Goal: Information Seeking & Learning: Find contact information

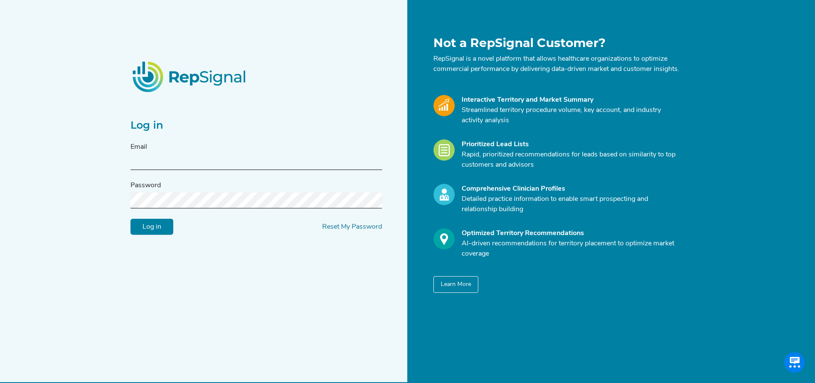
click at [291, 158] on div "Email" at bounding box center [255, 156] width 251 height 28
click at [281, 166] on input "text" at bounding box center [255, 162] width 251 height 16
type input "[PERSON_NAME][EMAIL_ADDRESS][PERSON_NAME][DOMAIN_NAME]"
click at [130, 219] on input "Log in" at bounding box center [151, 227] width 43 height 16
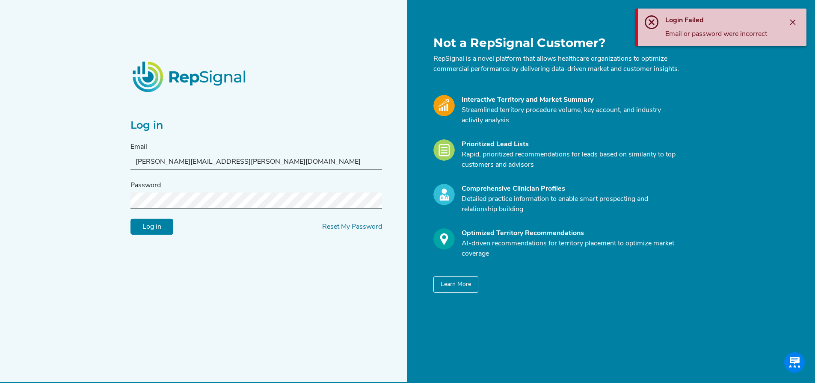
click at [130, 219] on input "Log in" at bounding box center [151, 227] width 43 height 16
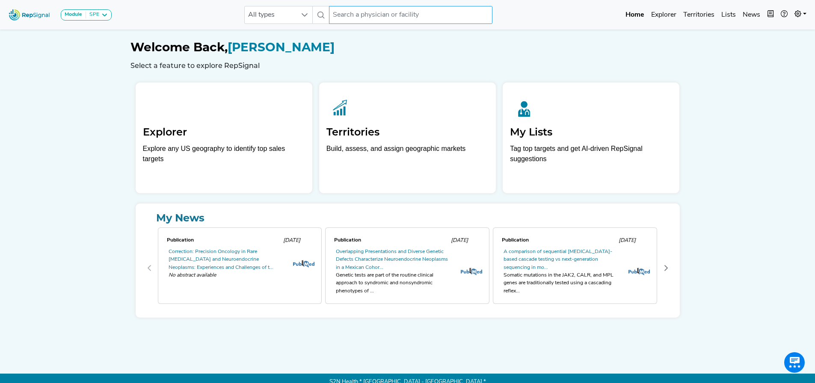
click at [346, 13] on input "text" at bounding box center [410, 15] width 163 height 18
type input "[PERSON_NAME]"
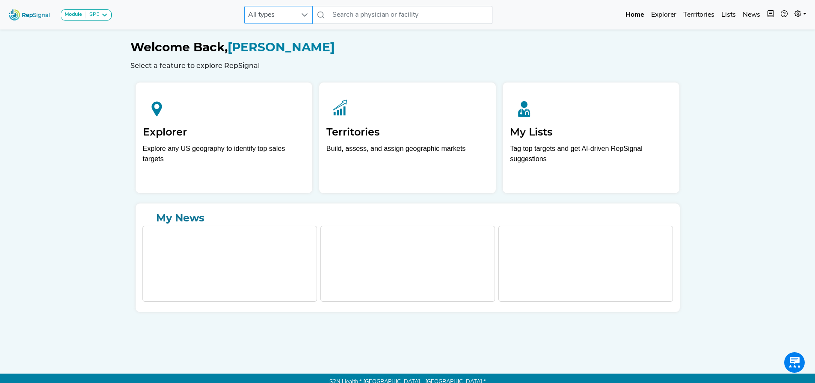
click at [293, 26] on nav "Module SPE [MEDICAL_DATA] Disposable Bronchoscope SBRT SPE TTNA [MEDICAL_DATA] …" at bounding box center [407, 15] width 815 height 30
click at [295, 16] on span "All types" at bounding box center [270, 14] width 51 height 17
click at [304, 16] on icon at bounding box center [304, 15] width 7 height 7
click at [280, 15] on span "All types" at bounding box center [270, 14] width 51 height 17
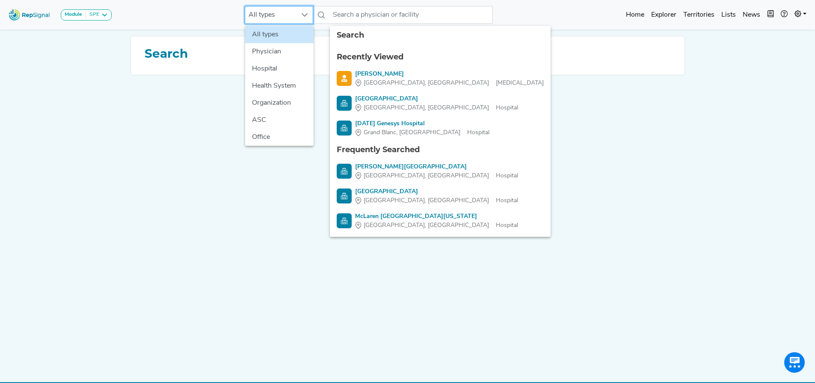
scroll to position [0, 6]
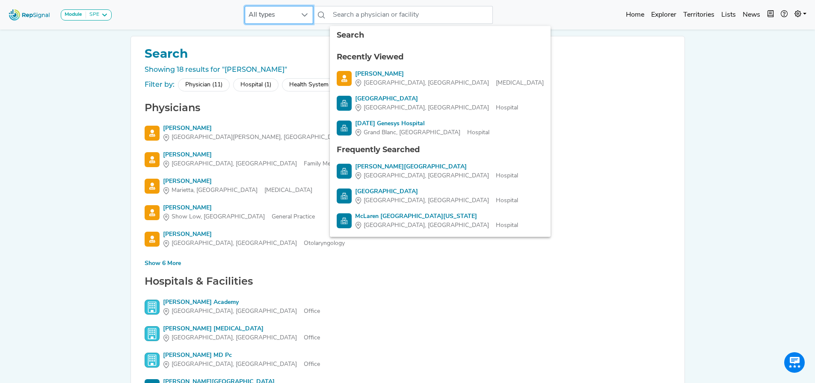
click at [280, 15] on span "All types" at bounding box center [270, 14] width 51 height 17
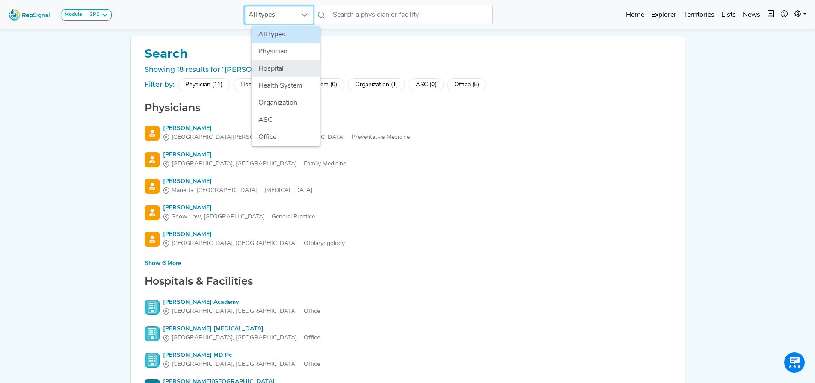
click at [278, 65] on li "Hospital" at bounding box center [285, 68] width 68 height 17
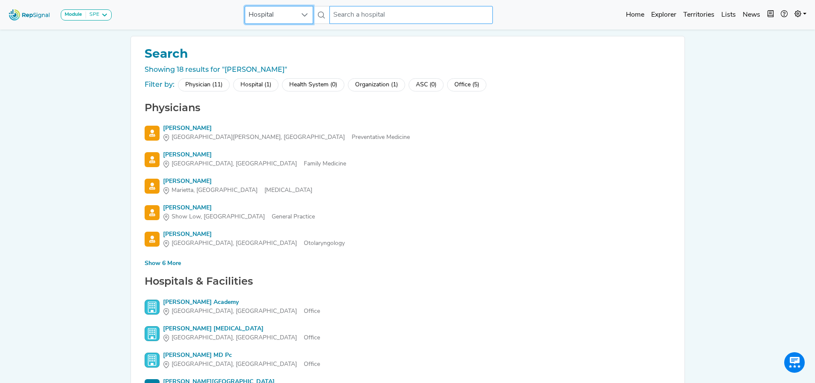
click at [363, 16] on input "text" at bounding box center [410, 15] width 163 height 18
type input "[PERSON_NAME]"
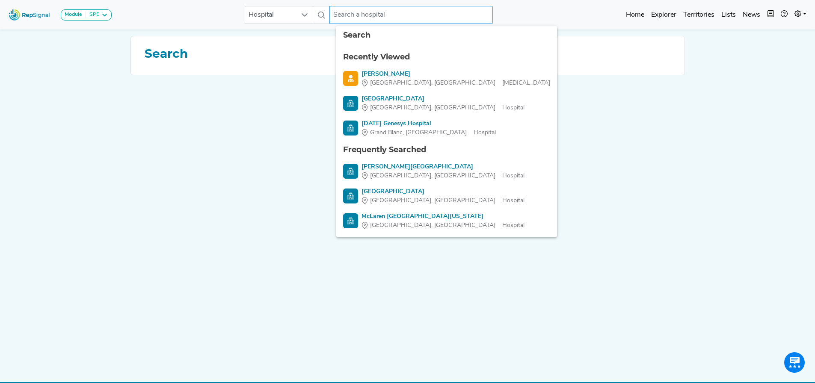
click at [372, 13] on input "text" at bounding box center [410, 15] width 163 height 18
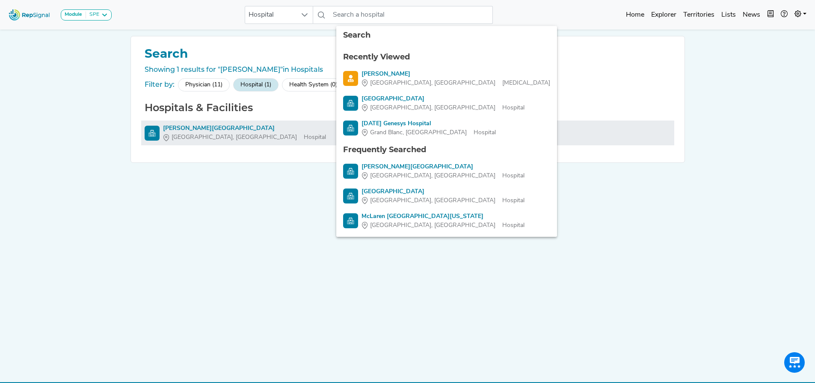
click at [201, 125] on div "[PERSON_NAME][GEOGRAPHIC_DATA]" at bounding box center [244, 128] width 163 height 9
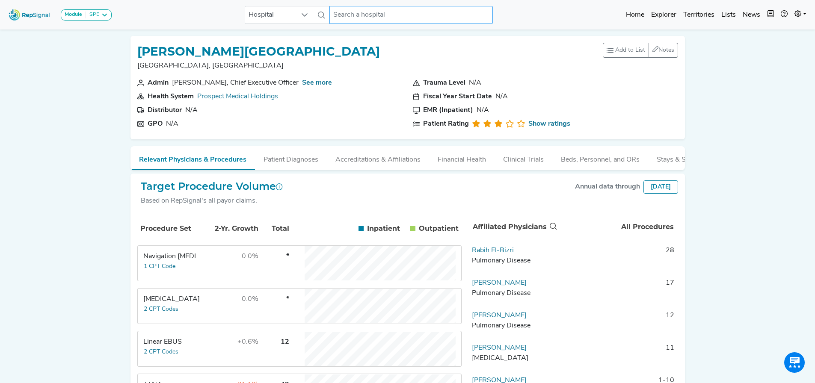
click at [370, 19] on input "text" at bounding box center [410, 15] width 163 height 18
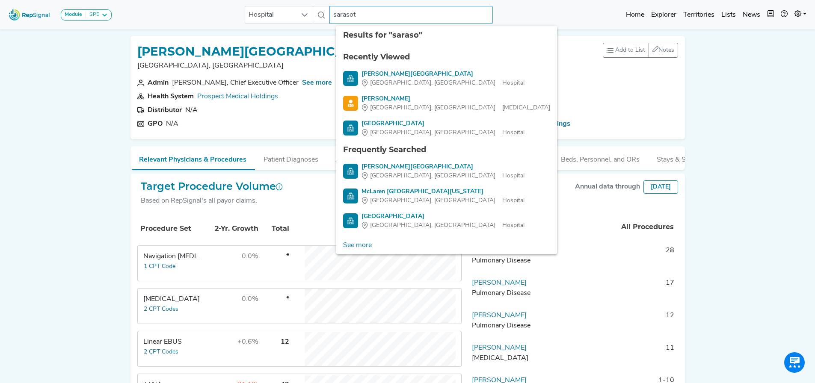
type input "[GEOGRAPHIC_DATA]"
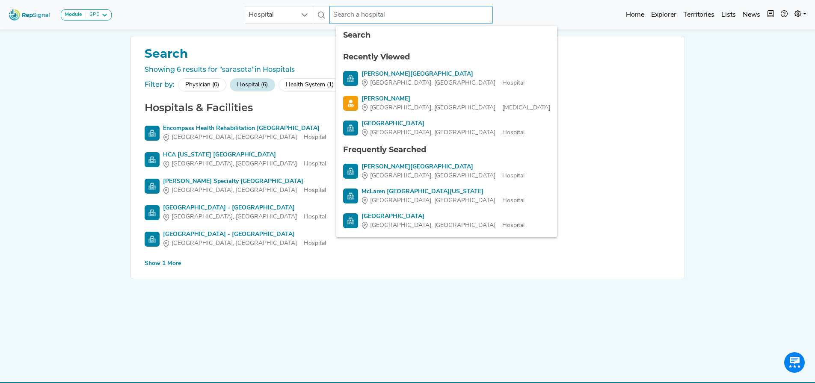
click at [351, 13] on input "text" at bounding box center [410, 15] width 163 height 18
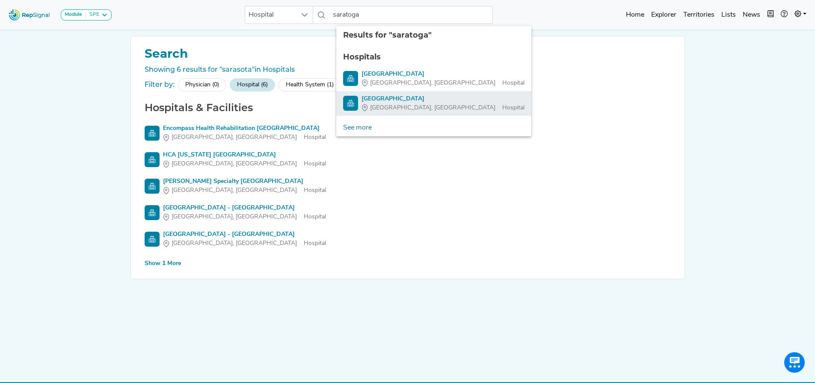
click at [388, 103] on span "[GEOGRAPHIC_DATA], [GEOGRAPHIC_DATA]" at bounding box center [432, 107] width 125 height 9
type input "[GEOGRAPHIC_DATA]"
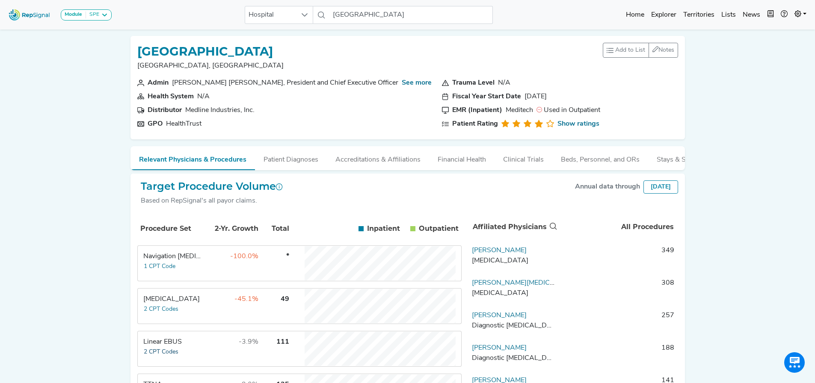
click at [157, 354] on button "2 CPT Codes" at bounding box center [160, 352] width 35 height 10
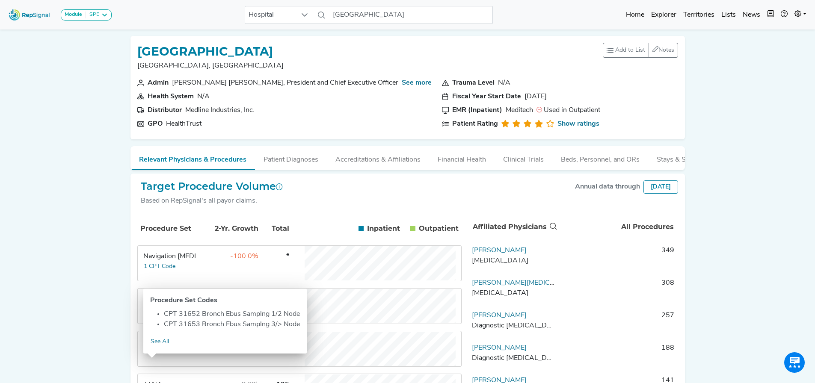
click at [91, 331] on div "Module SPE [MEDICAL_DATA] Disposable Bronchoscope SBRT SPE TTNA [MEDICAL_DATA] …" at bounding box center [407, 316] width 815 height 632
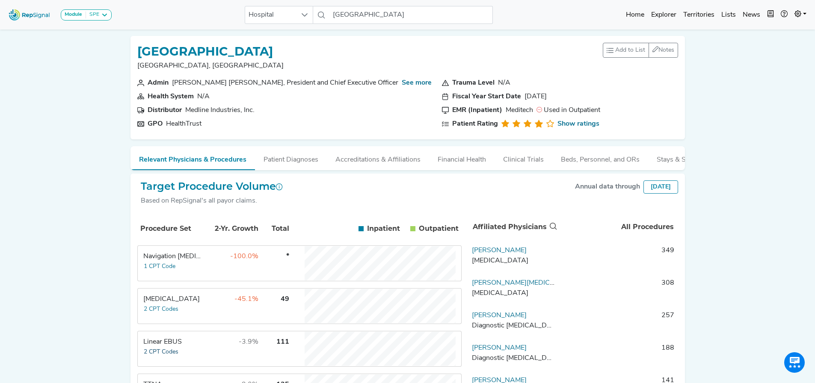
click at [151, 355] on button "2 CPT Codes" at bounding box center [160, 352] width 35 height 10
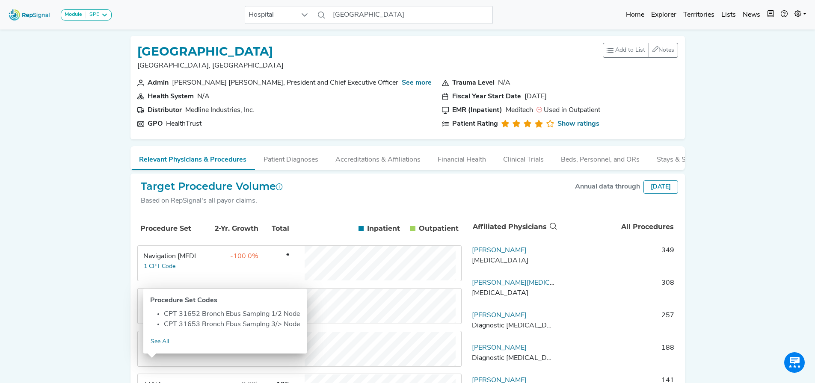
click at [93, 298] on div "Module SPE [MEDICAL_DATA] Disposable Bronchoscope SBRT SPE TTNA [MEDICAL_DATA] …" at bounding box center [407, 316] width 815 height 632
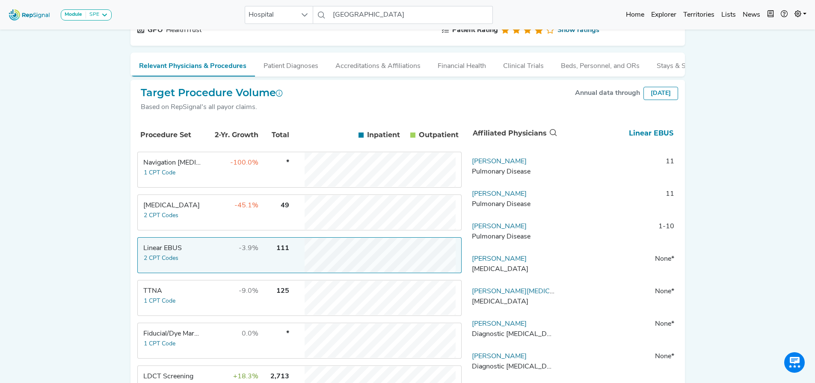
scroll to position [134, 0]
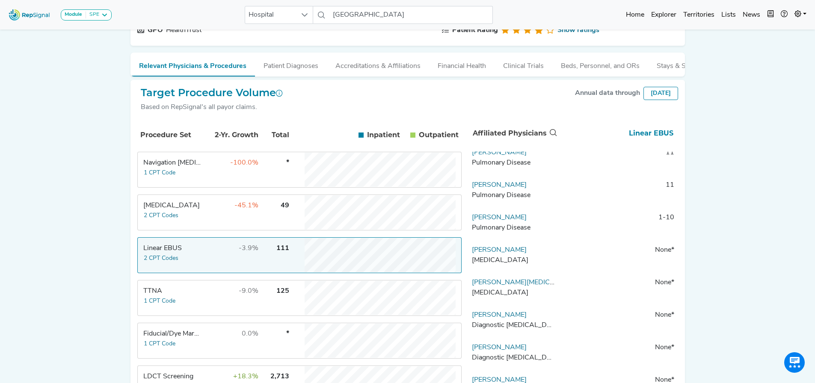
click at [194, 224] on td "[MEDICAL_DATA] 2 CPT Codes" at bounding box center [170, 212] width 64 height 34
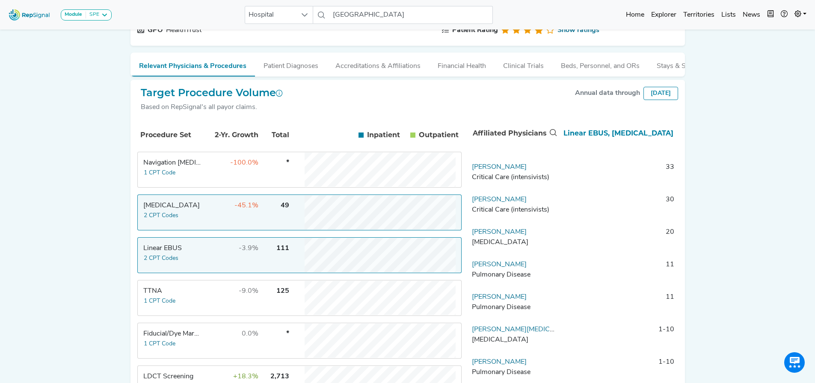
scroll to position [0, 0]
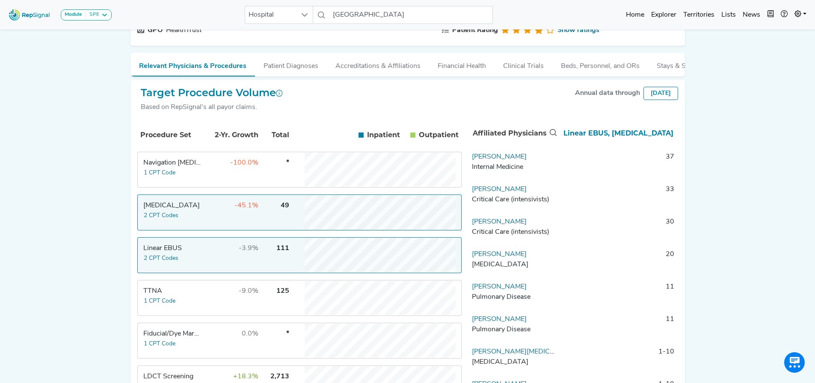
click at [191, 178] on td "Navigation [MEDICAL_DATA] 1 CPT Code" at bounding box center [170, 170] width 64 height 34
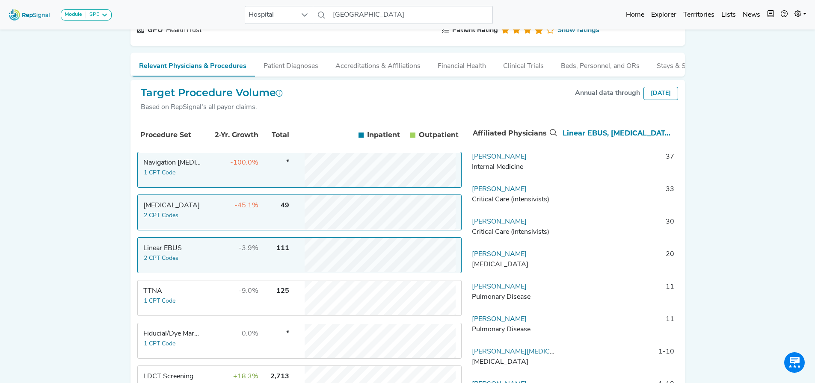
click at [179, 176] on td "Navigation [MEDICAL_DATA] 1 CPT Code" at bounding box center [170, 170] width 64 height 34
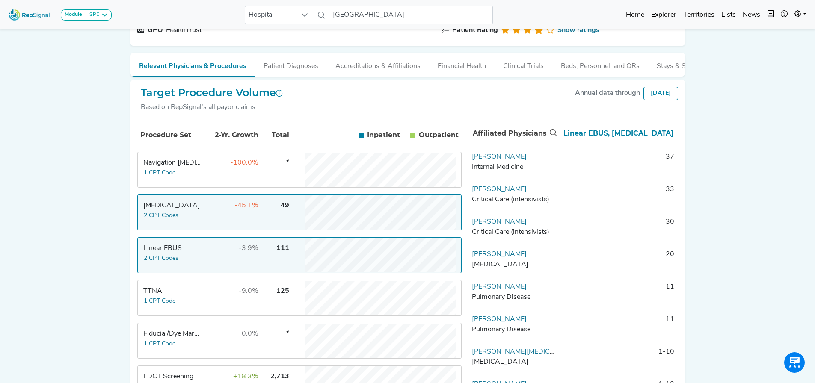
click at [185, 168] on div "Navigation [MEDICAL_DATA]" at bounding box center [172, 163] width 59 height 10
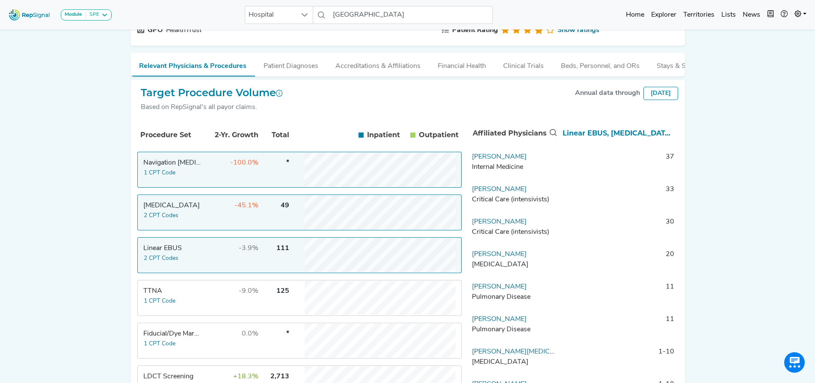
click at [164, 254] on div "Linear EBUS" at bounding box center [172, 248] width 59 height 10
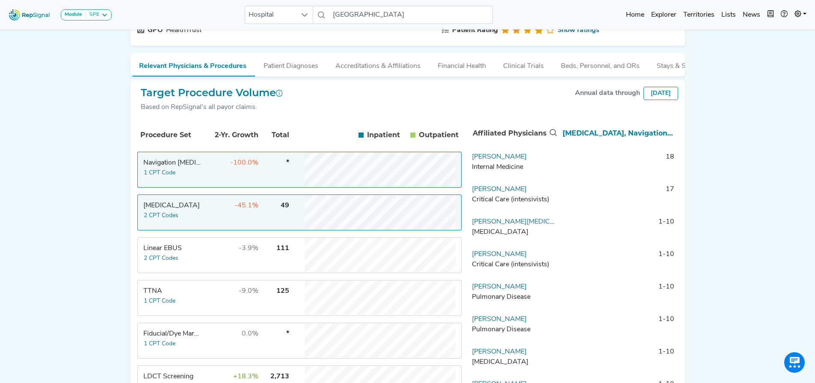
click at [180, 219] on td "[MEDICAL_DATA] 2 CPT Codes" at bounding box center [170, 212] width 64 height 34
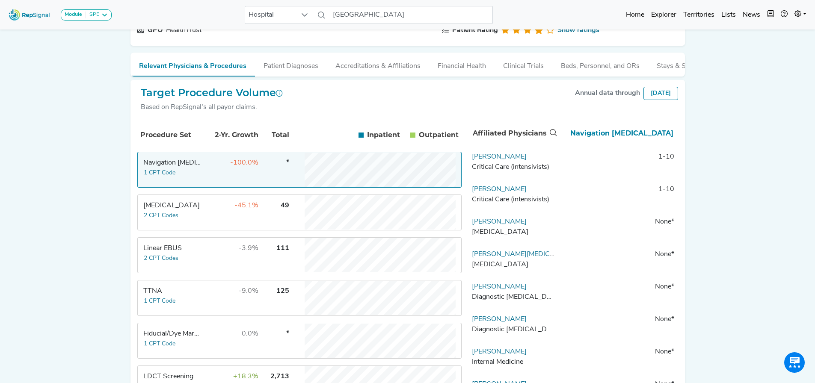
click at [773, 119] on div "Module SPE [MEDICAL_DATA] Disposable Bronchoscope SBRT SPE TTNA [MEDICAL_DATA] …" at bounding box center [407, 222] width 815 height 632
click at [487, 160] on link "[PERSON_NAME]" at bounding box center [499, 157] width 55 height 7
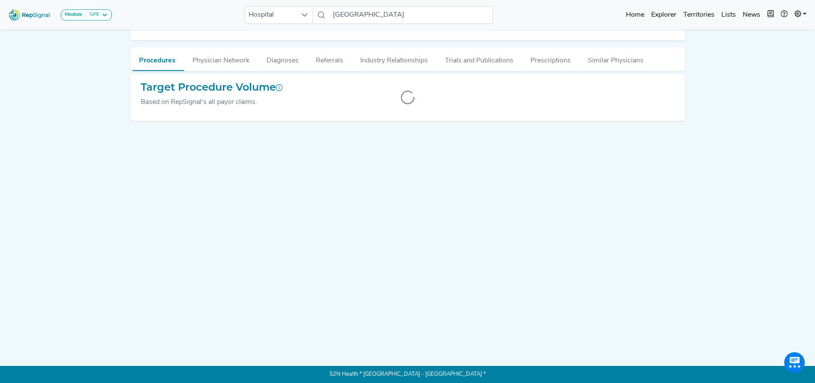
scroll to position [0, 6]
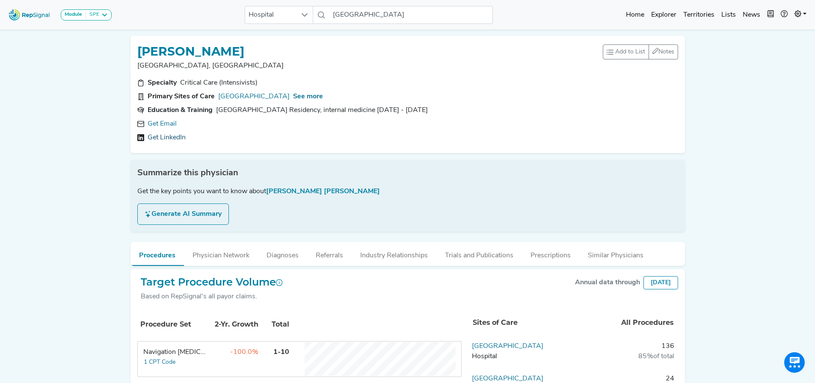
click at [157, 133] on link "Get LinkedIn" at bounding box center [167, 138] width 38 height 10
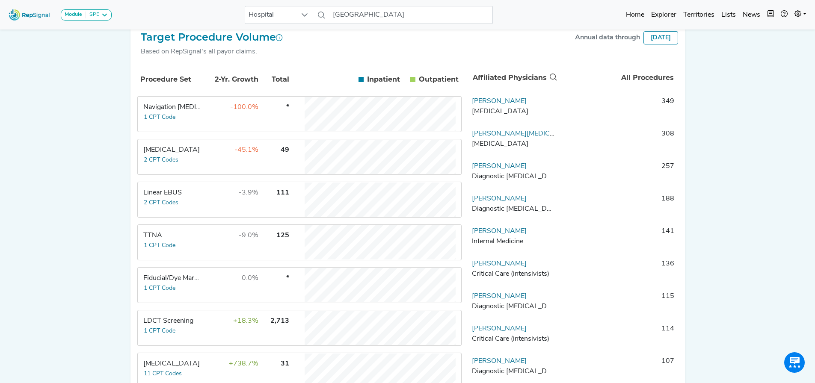
scroll to position [151, 6]
click at [207, 376] on td "+738.7%" at bounding box center [231, 369] width 56 height 34
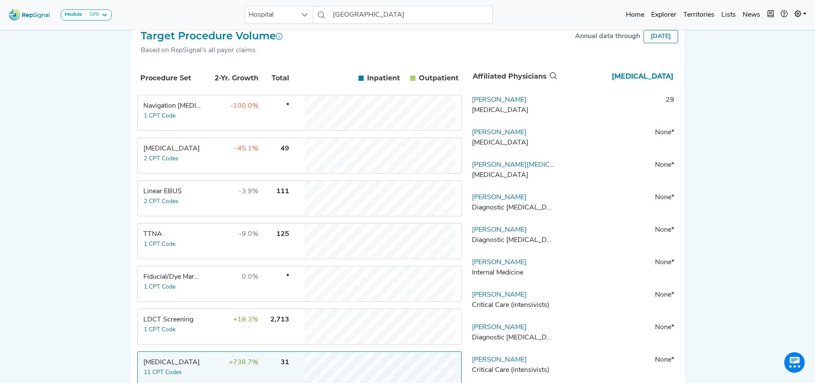
click at [485, 102] on td "[PERSON_NAME] [MEDICAL_DATA]" at bounding box center [513, 108] width 90 height 26
click at [485, 103] on link "[PERSON_NAME]" at bounding box center [499, 100] width 55 height 7
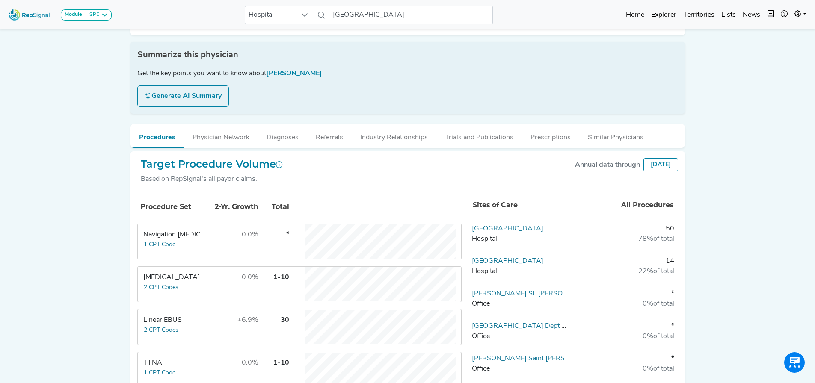
scroll to position [0, 6]
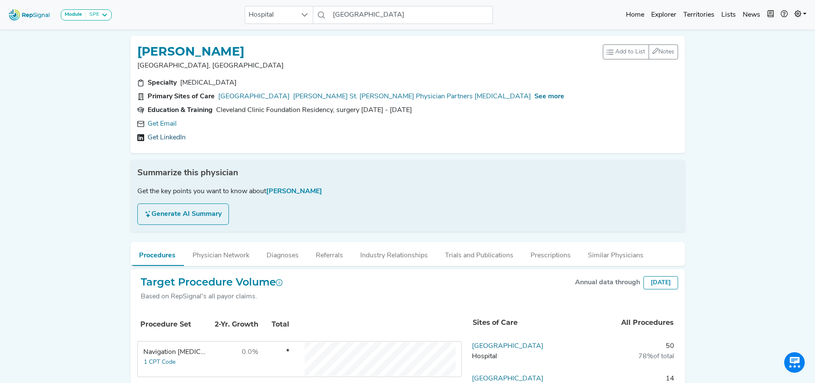
click at [171, 131] on div "Get Email Get LinkedIn" at bounding box center [407, 131] width 540 height 24
click at [162, 140] on link "Get LinkedIn" at bounding box center [167, 138] width 38 height 10
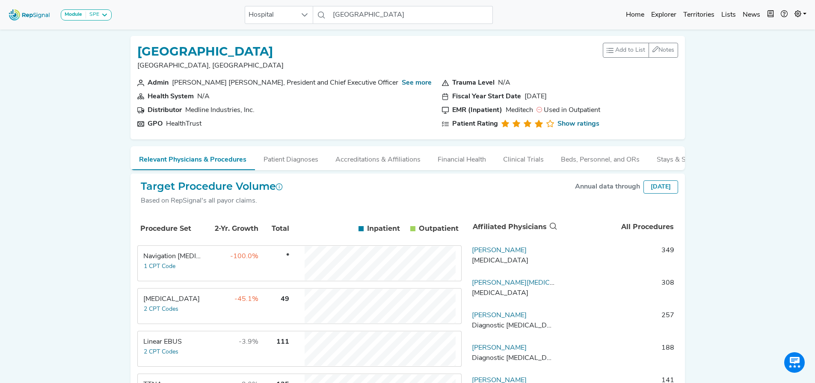
click at [171, 347] on div "Linear EBUS" at bounding box center [172, 342] width 59 height 10
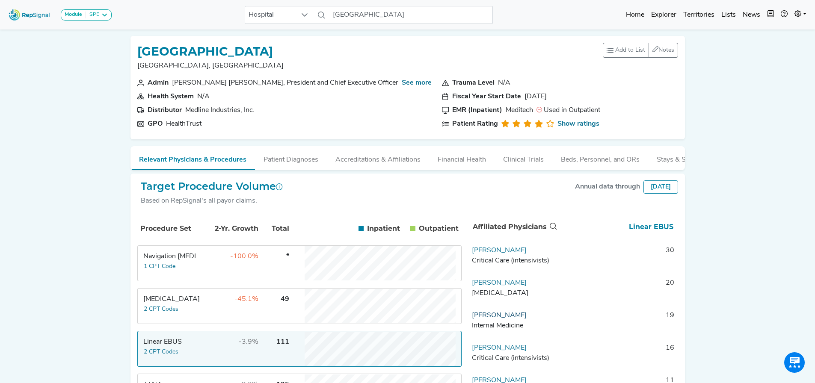
click at [489, 319] on link "[PERSON_NAME]" at bounding box center [499, 315] width 55 height 7
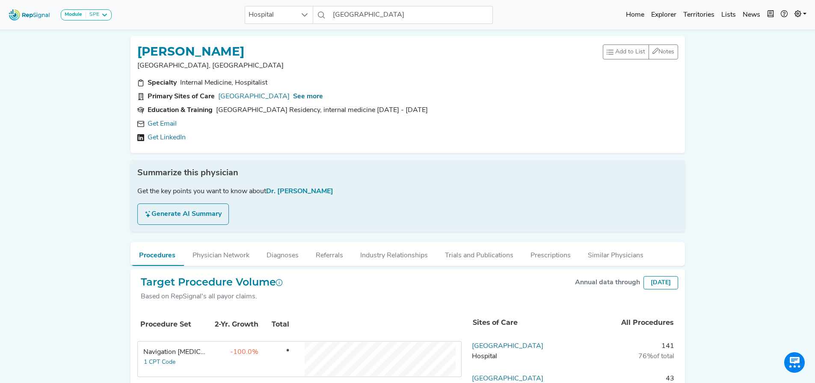
click at [171, 135] on link "Get LinkedIn" at bounding box center [167, 138] width 38 height 10
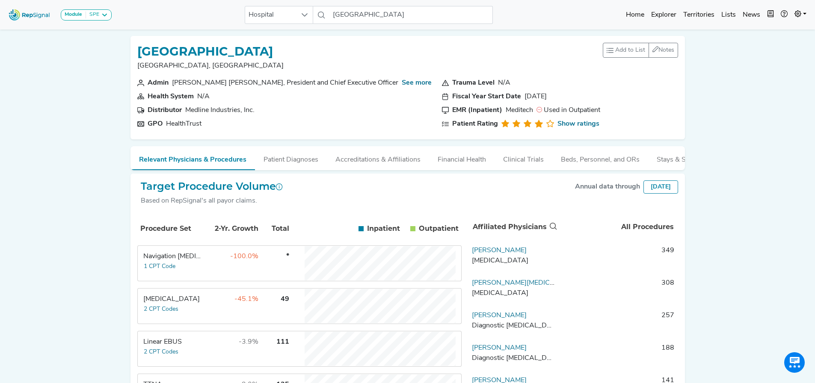
click at [177, 357] on td "Linear EBUS 2 CPT Codes" at bounding box center [170, 349] width 64 height 34
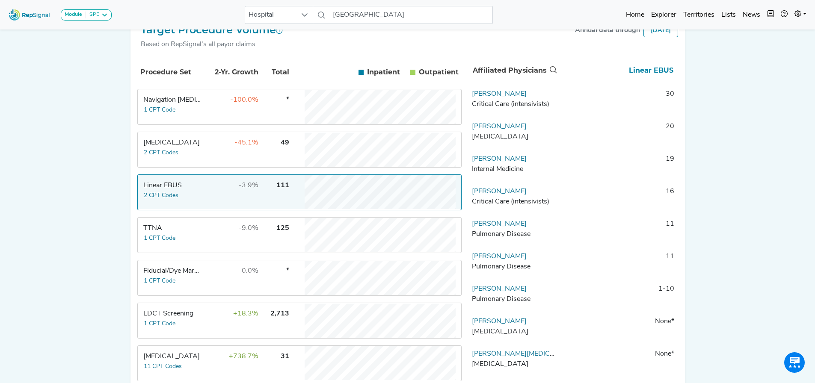
scroll to position [159, 6]
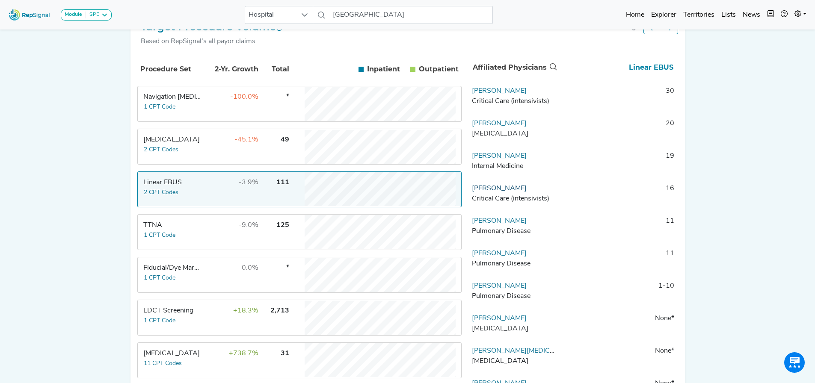
click at [500, 192] on link "[PERSON_NAME]" at bounding box center [499, 188] width 55 height 7
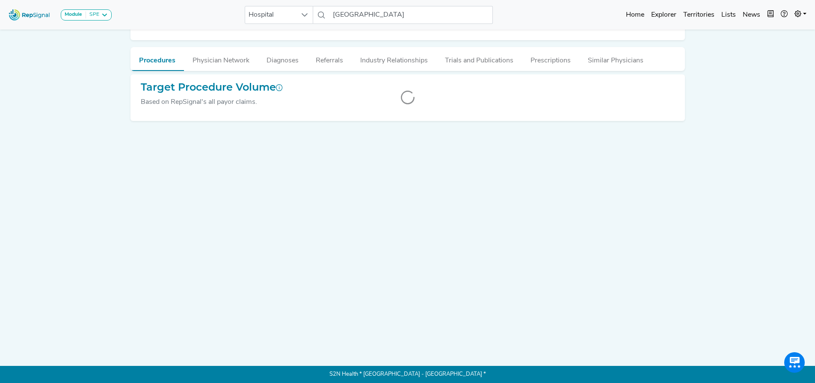
scroll to position [0, 6]
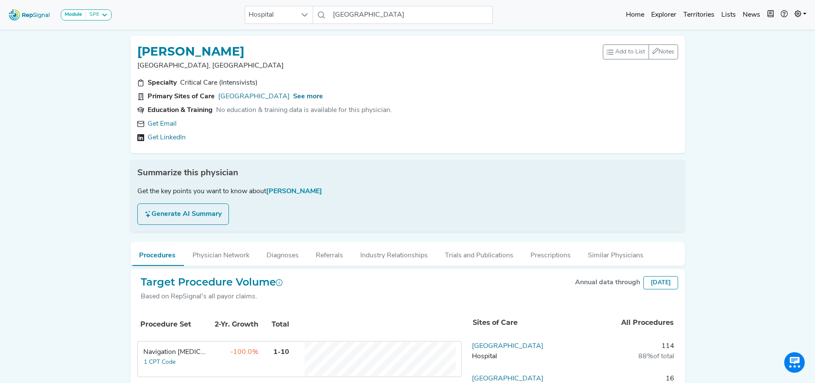
click at [166, 135] on link "Get LinkedIn" at bounding box center [167, 138] width 38 height 10
drag, startPoint x: 222, startPoint y: 122, endPoint x: 133, endPoint y: 122, distance: 88.5
click at [137, 122] on div "[EMAIL_ADDRESS][DOMAIN_NAME]" at bounding box center [407, 124] width 540 height 10
copy div "[EMAIL_ADDRESS][DOMAIN_NAME]"
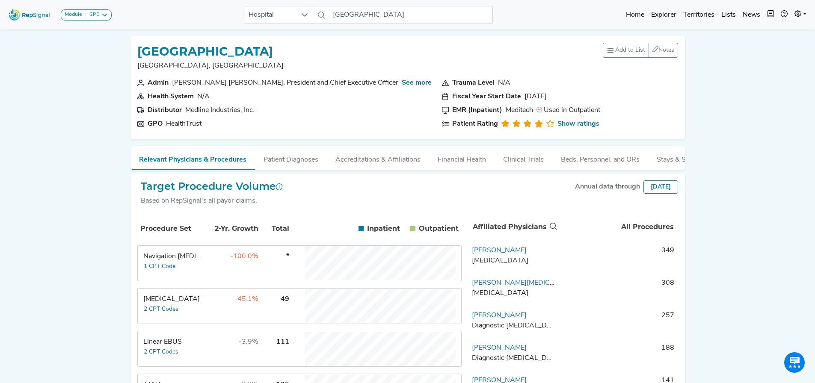
click at [162, 347] on div "Linear EBUS" at bounding box center [172, 342] width 59 height 10
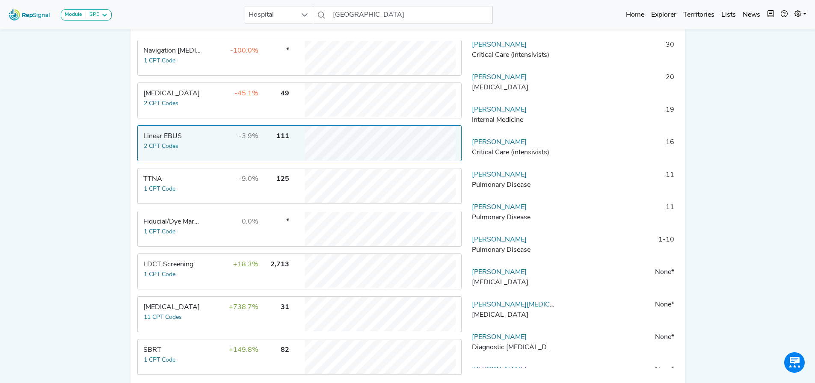
scroll to position [207, 6]
click at [475, 177] on link "[PERSON_NAME]" at bounding box center [499, 173] width 55 height 7
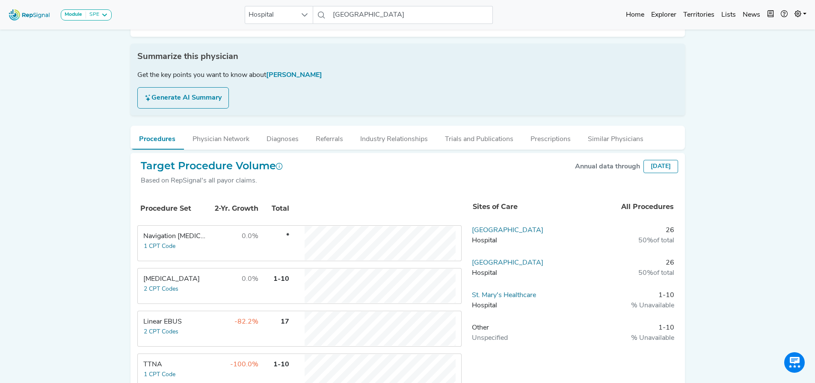
scroll to position [0, 6]
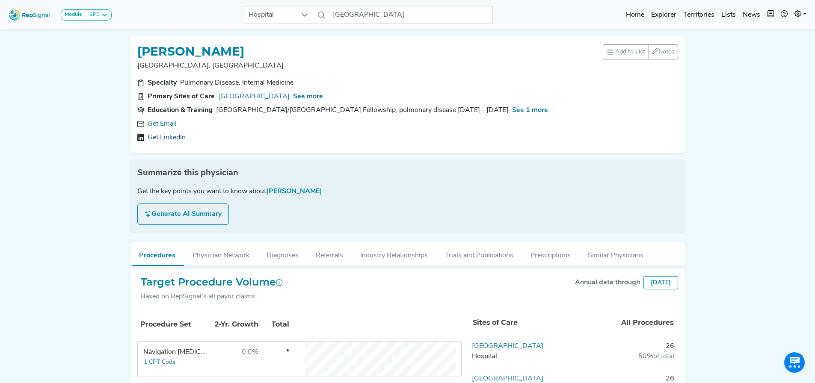
click at [166, 136] on link "Get LinkedIn" at bounding box center [167, 138] width 38 height 10
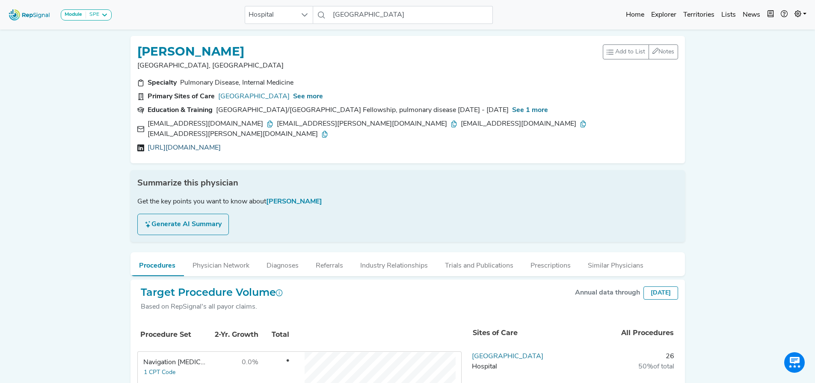
click at [212, 143] on link "[URL][DOMAIN_NAME]" at bounding box center [184, 148] width 73 height 10
